Goal: Obtain resource: Obtain resource

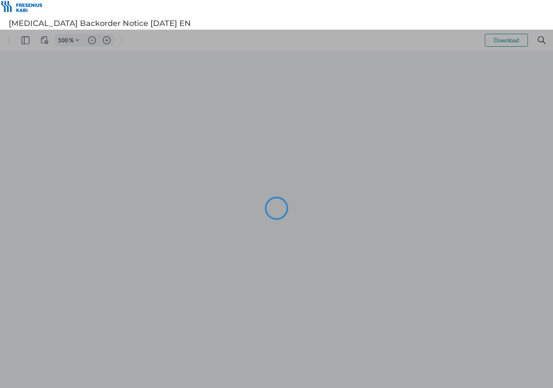
type input "98"
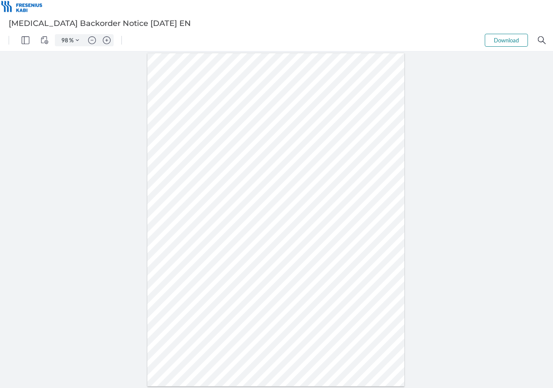
type input "97"
